Goal: Check status: Check status

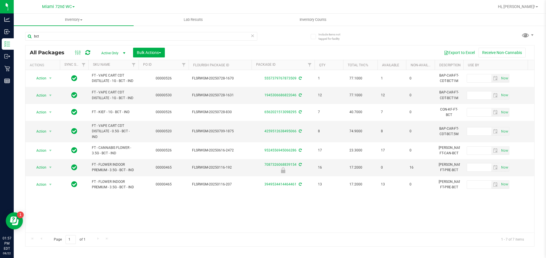
click at [235, 77] on span "FLSRWGM-20250728-1670" at bounding box center [220, 78] width 56 height 5
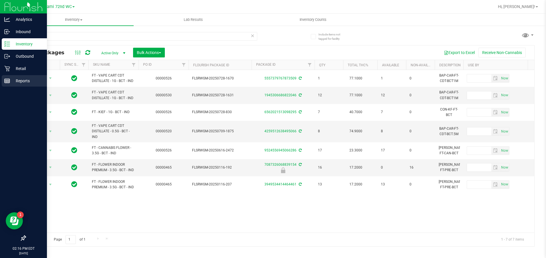
click at [22, 80] on p "Reports" at bounding box center [27, 81] width 34 height 7
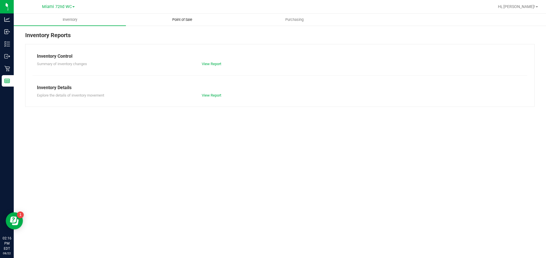
click at [178, 17] on uib-tab-heading "Point of Sale" at bounding box center [182, 19] width 112 height 11
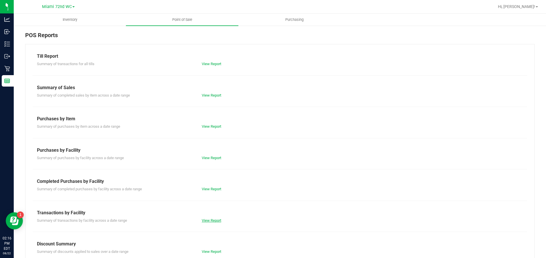
click at [207, 222] on link "View Report" at bounding box center [211, 221] width 19 height 4
click at [206, 185] on div "Summary of completed purchases by facility across a date range View Report" at bounding box center [280, 188] width 495 height 7
click at [211, 189] on link "View Report" at bounding box center [211, 189] width 19 height 4
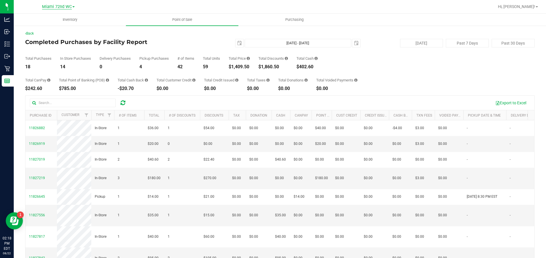
click at [57, 8] on span "Miami 72nd WC" at bounding box center [57, 6] width 30 height 5
click at [56, 28] on link "Miami Dadeland WC" at bounding box center [59, 28] width 84 height 8
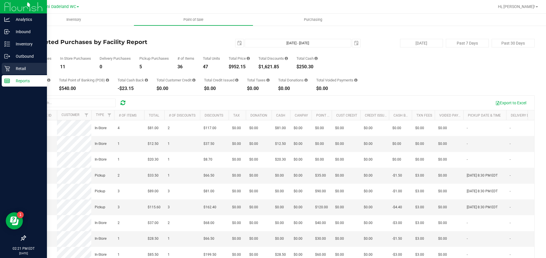
click at [22, 69] on p "Retail" at bounding box center [27, 68] width 34 height 7
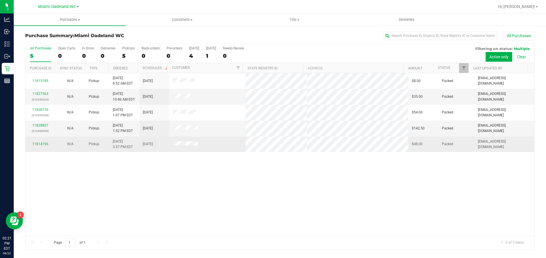
click at [37, 142] on div "11814196" at bounding box center [40, 144] width 23 height 5
click at [40, 144] on link "11814196" at bounding box center [40, 144] width 16 height 4
